Goal: Task Accomplishment & Management: Use online tool/utility

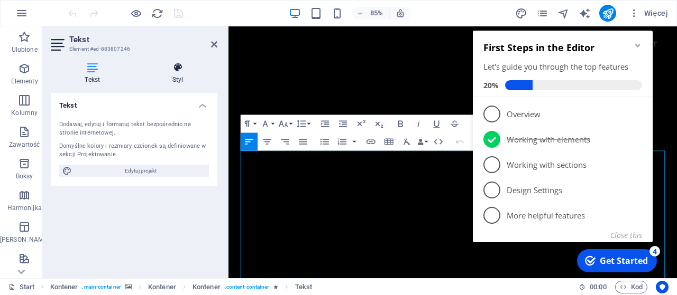
click at [174, 73] on h4 "Styl" at bounding box center [177, 73] width 79 height 22
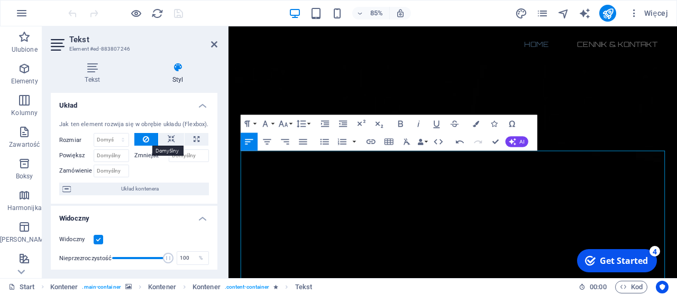
click at [140, 136] on button at bounding box center [146, 139] width 24 height 13
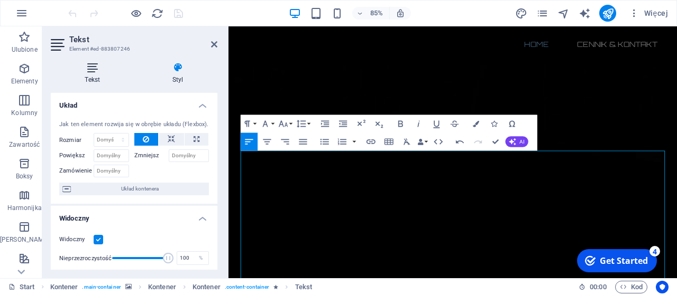
click at [95, 76] on h4 "Tekst" at bounding box center [95, 73] width 88 height 22
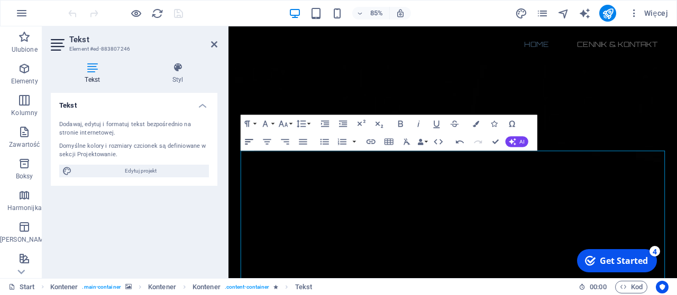
click at [250, 140] on icon "button" at bounding box center [249, 141] width 8 height 5
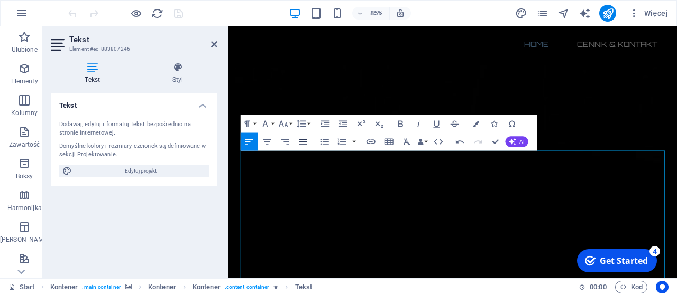
click at [301, 142] on icon "button" at bounding box center [303, 141] width 8 height 5
click at [300, 140] on icon "button" at bounding box center [303, 141] width 11 height 11
click at [284, 140] on icon "button" at bounding box center [285, 141] width 11 height 11
click at [276, 141] on div "Align Left Align Center Align Right Align Justify" at bounding box center [276, 142] width 71 height 18
click at [269, 142] on icon "button" at bounding box center [267, 141] width 8 height 5
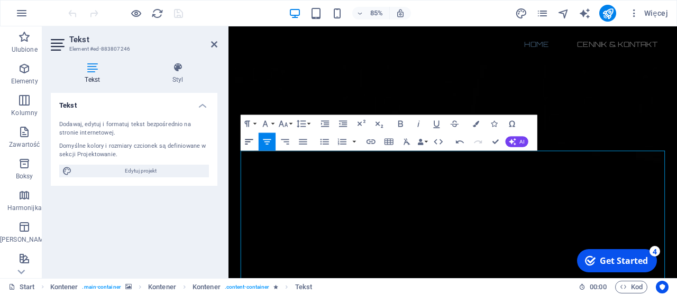
click at [250, 142] on icon "button" at bounding box center [249, 141] width 11 height 11
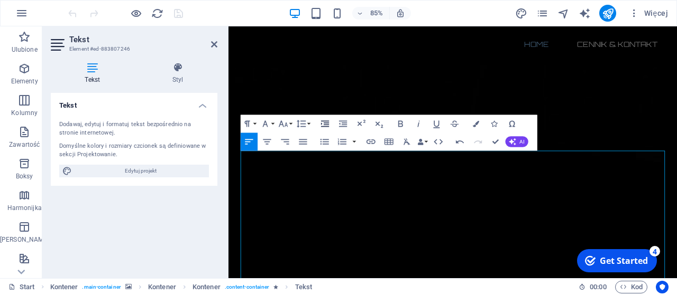
click at [326, 121] on icon "button" at bounding box center [325, 124] width 8 height 6
click at [341, 122] on icon "button" at bounding box center [343, 124] width 8 height 6
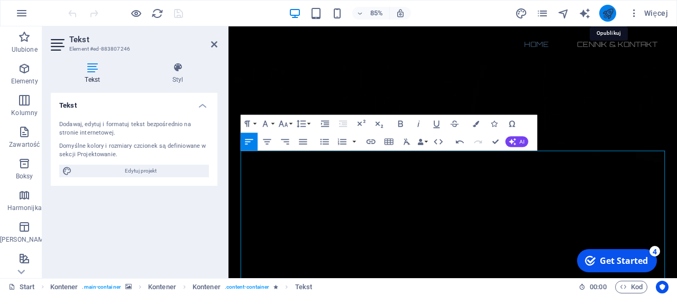
click at [608, 12] on icon "publish" at bounding box center [608, 13] width 12 height 12
